Goal: Transaction & Acquisition: Purchase product/service

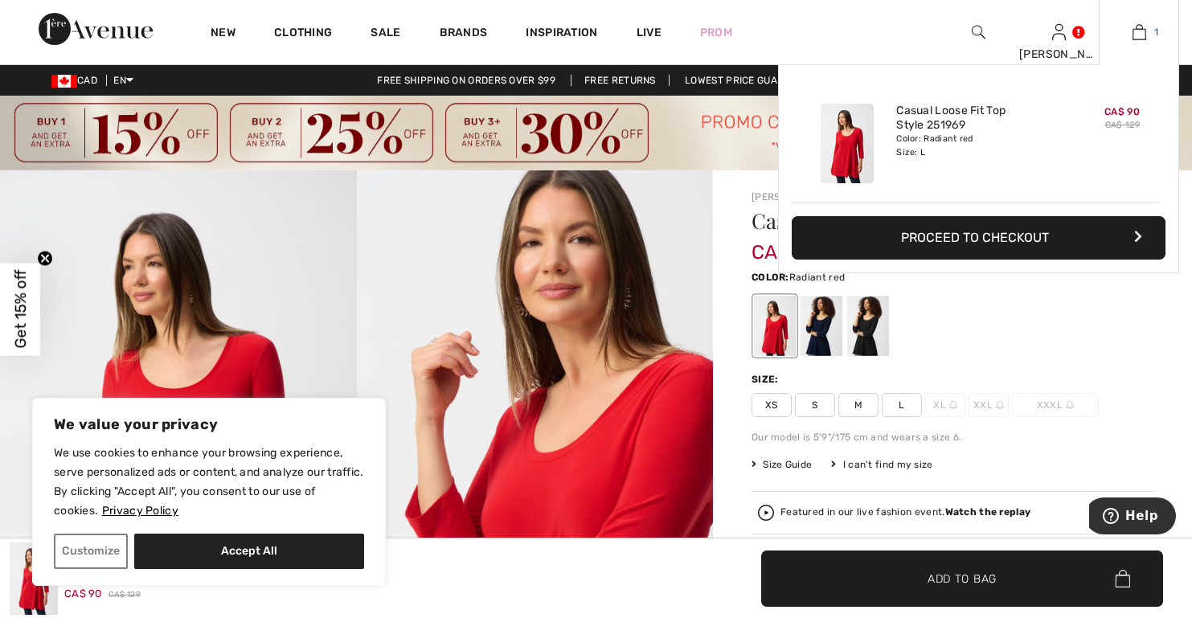
click at [1140, 34] on img at bounding box center [1140, 32] width 14 height 19
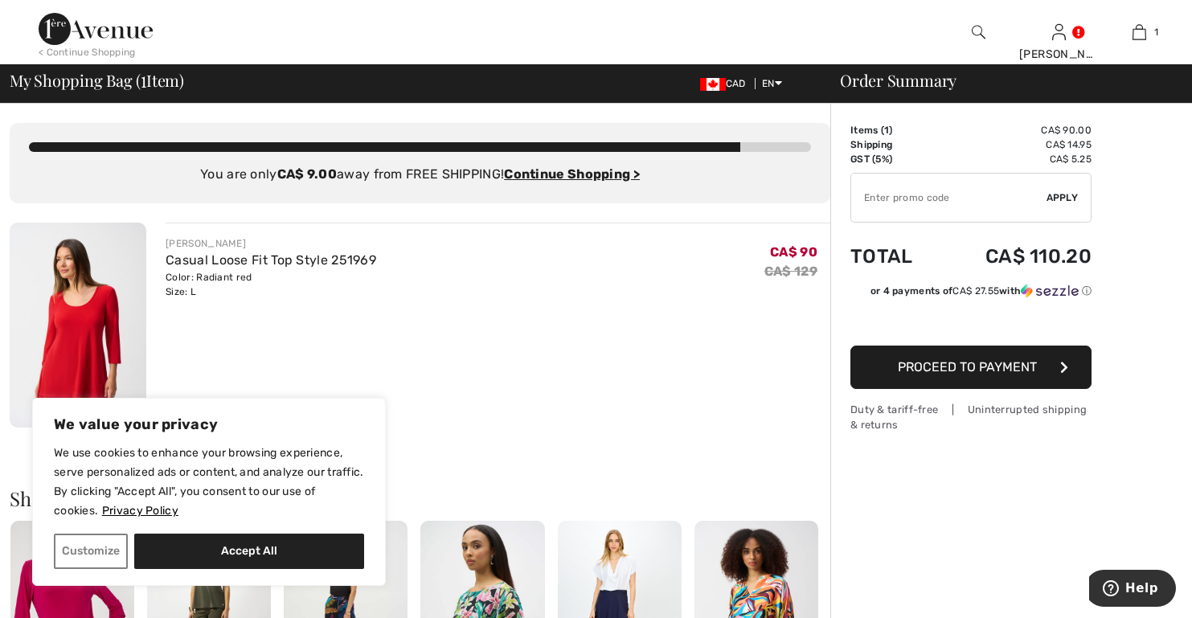
click at [876, 196] on input "TEXT" at bounding box center [948, 198] width 195 height 48
type input "SALEAVENUE"
click at [1071, 200] on span "Apply" at bounding box center [1063, 198] width 32 height 14
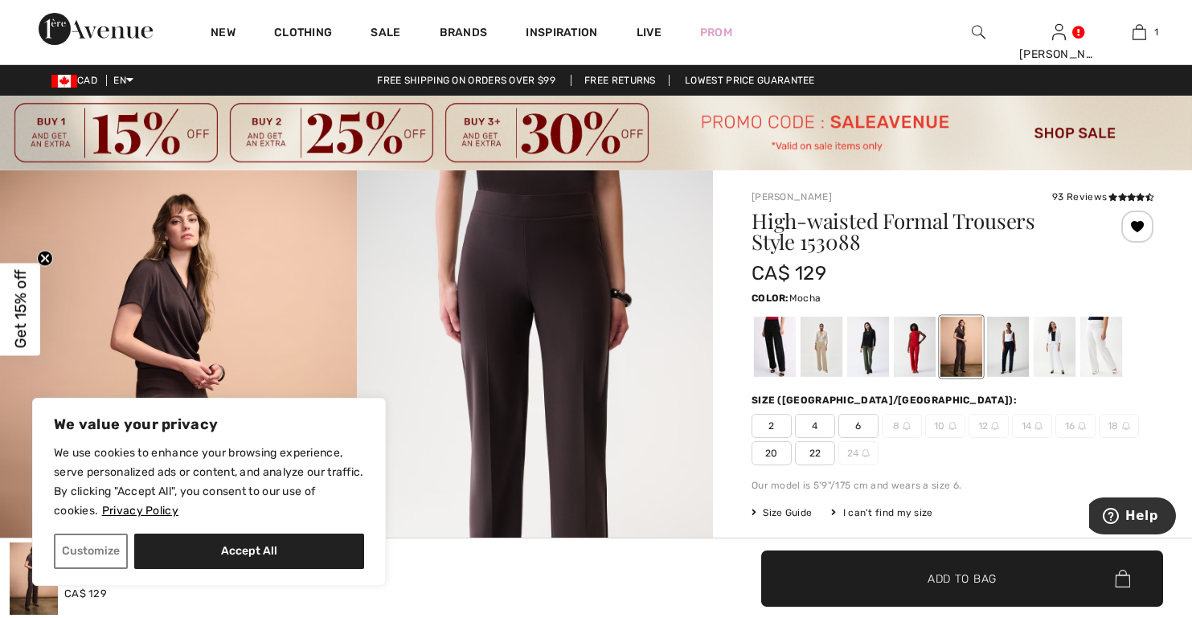
click at [880, 513] on div "I can't find my size" at bounding box center [881, 513] width 101 height 14
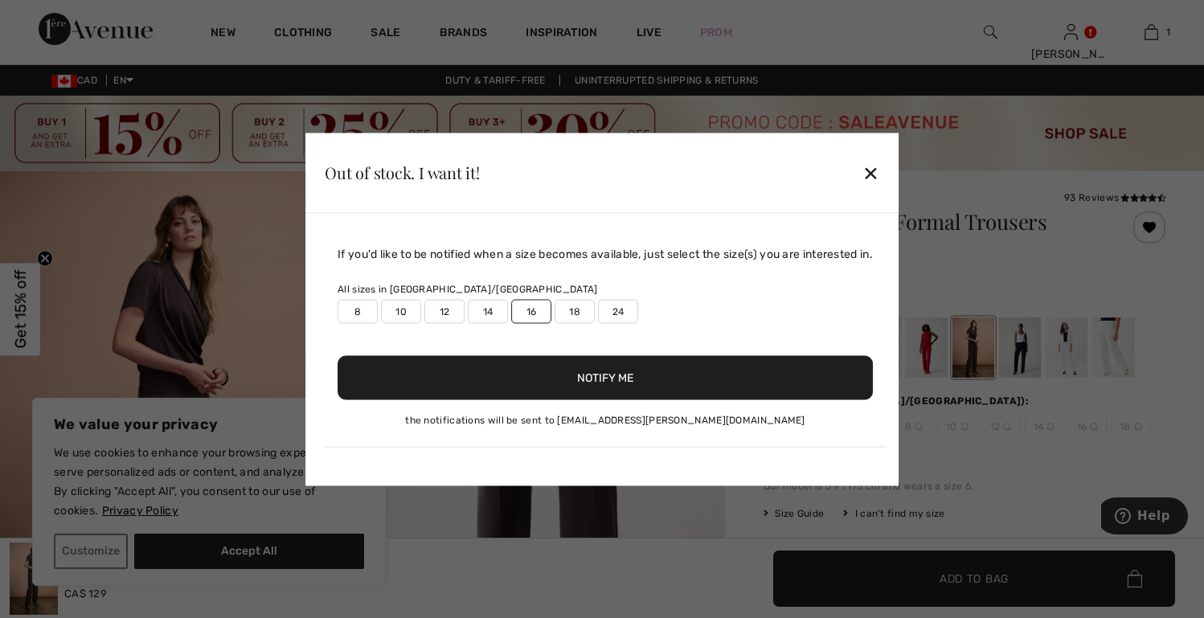
click at [593, 383] on button "Notify Me" at bounding box center [605, 377] width 535 height 44
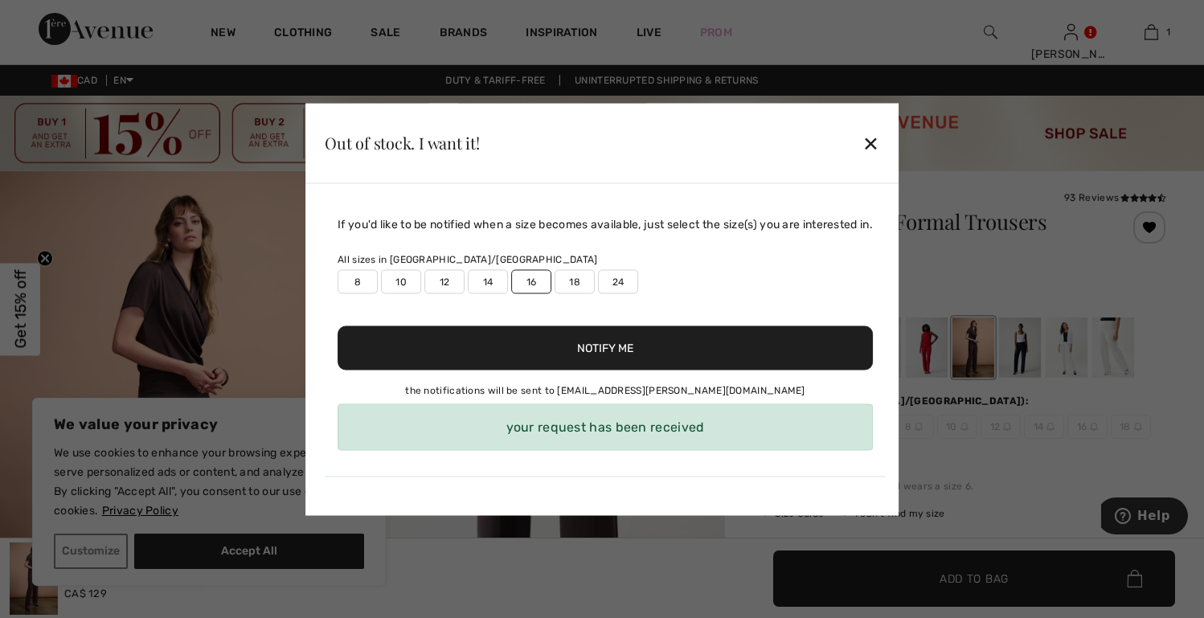
click at [874, 130] on div "✕" at bounding box center [871, 143] width 17 height 34
